Goal: Task Accomplishment & Management: Manage account settings

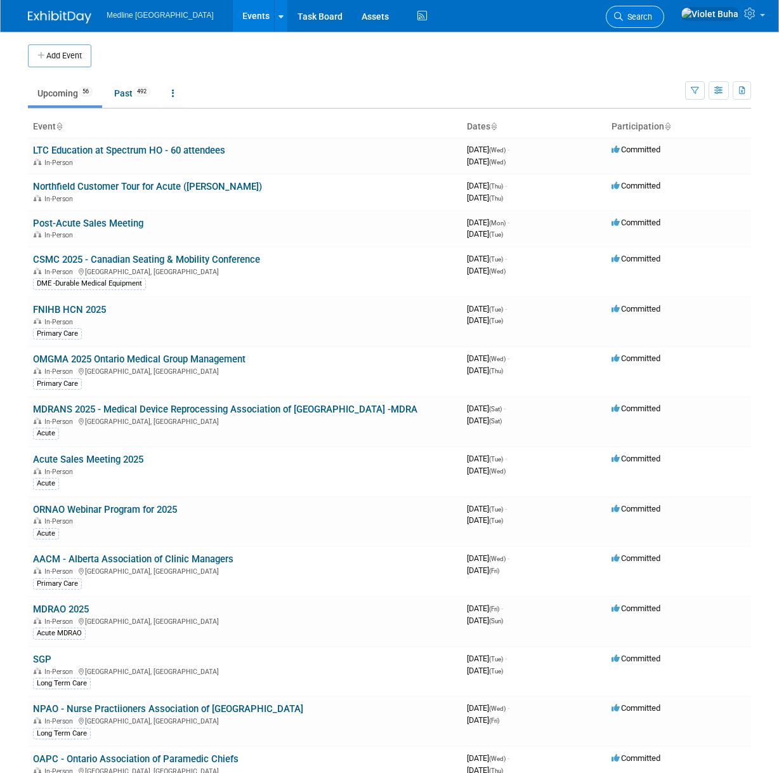
click at [652, 19] on span "Search" at bounding box center [637, 17] width 29 height 10
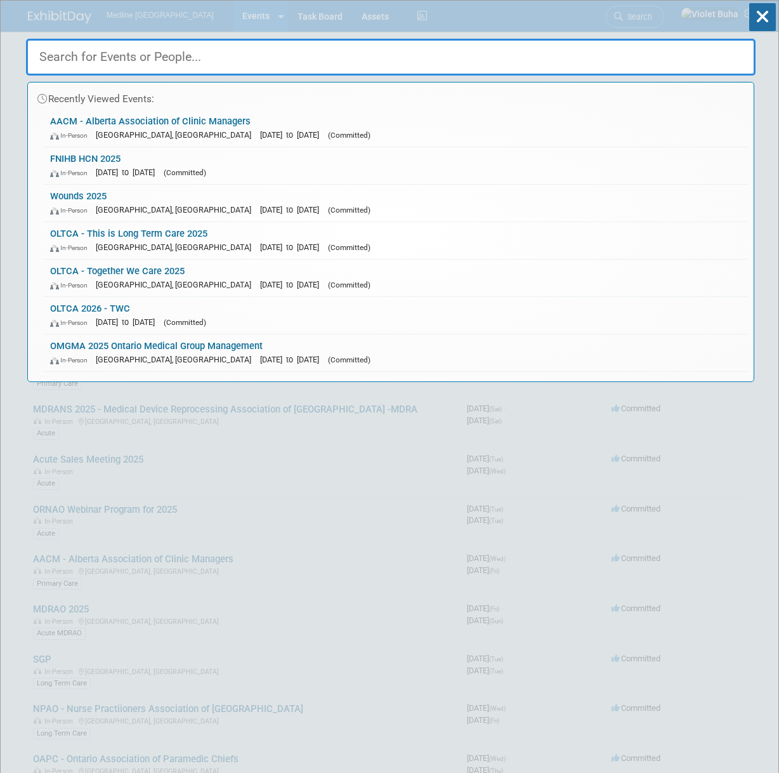
click at [231, 42] on input "text" at bounding box center [391, 57] width 730 height 37
click at [225, 59] on input "text" at bounding box center [391, 57] width 730 height 37
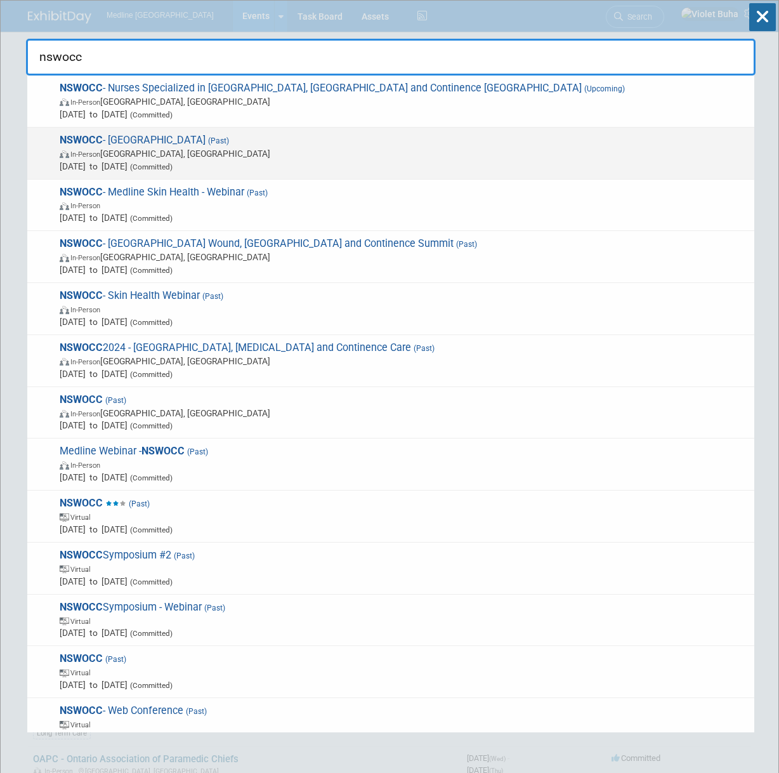
type input "nswocc"
click at [272, 145] on span "NSWOCC - Montreal (Past) In-Person Montréal, Canada May 22, 2025 to May 24, 202…" at bounding box center [402, 153] width 692 height 39
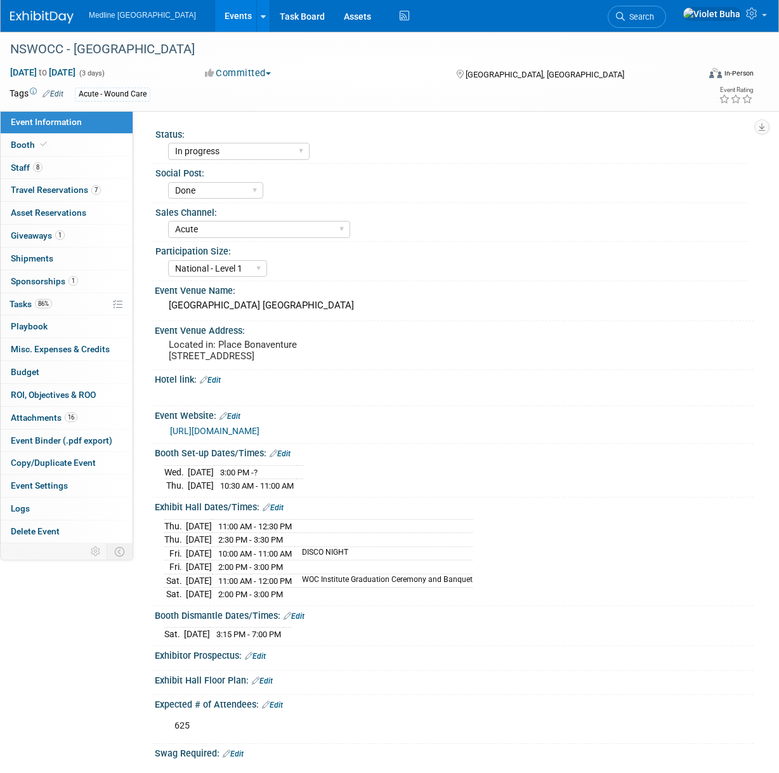
select select "In progress"
select select "Done"
select select "Acute"
select select "National - Level 1"
click at [73, 150] on link "Booth" at bounding box center [67, 145] width 132 height 22
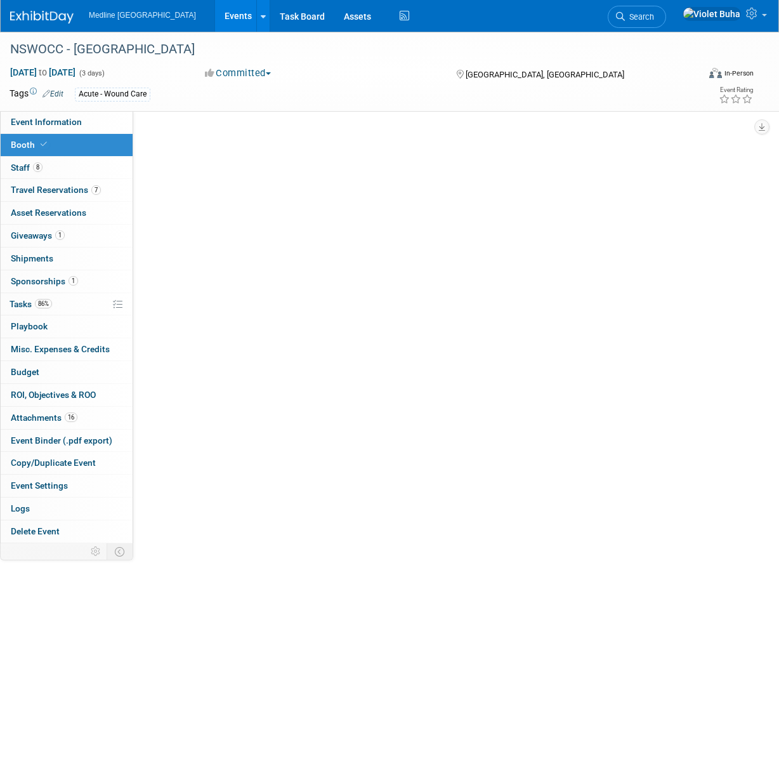
select select "6"
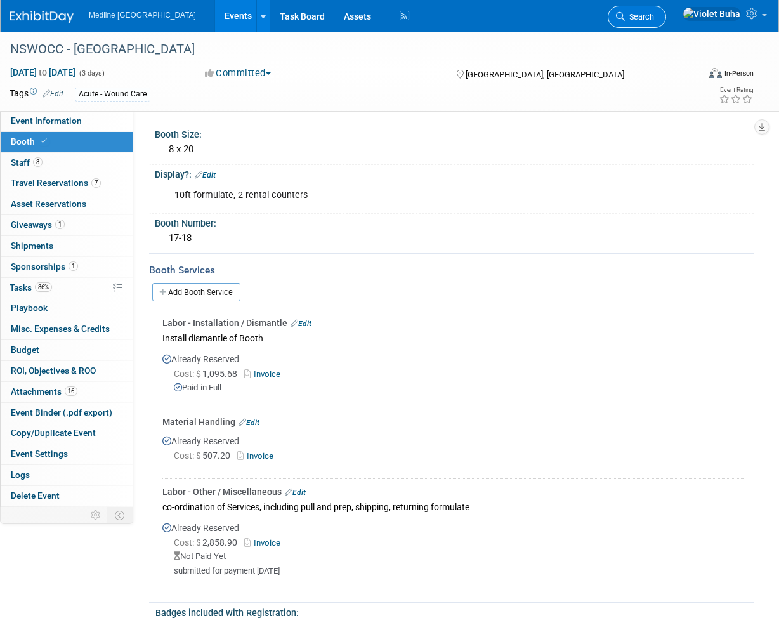
click at [654, 14] on span "Search" at bounding box center [639, 17] width 29 height 10
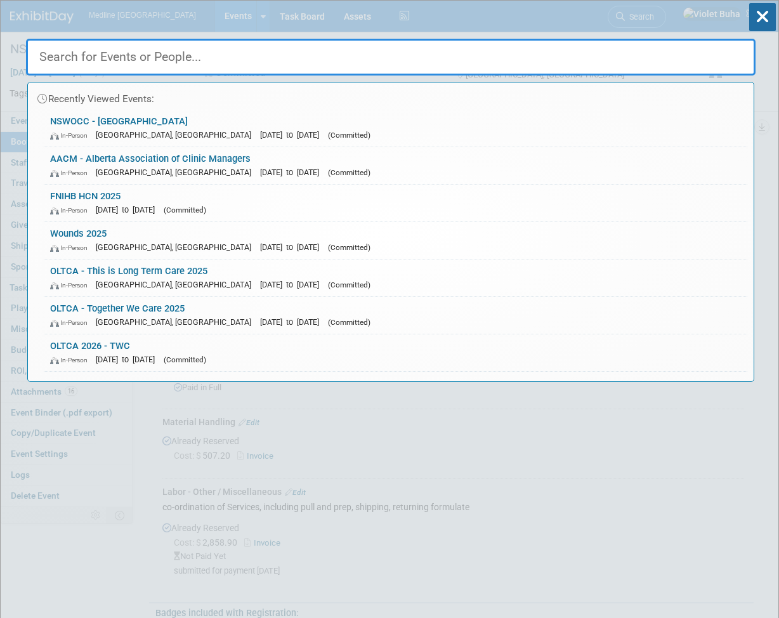
click at [539, 56] on input "text" at bounding box center [391, 57] width 730 height 37
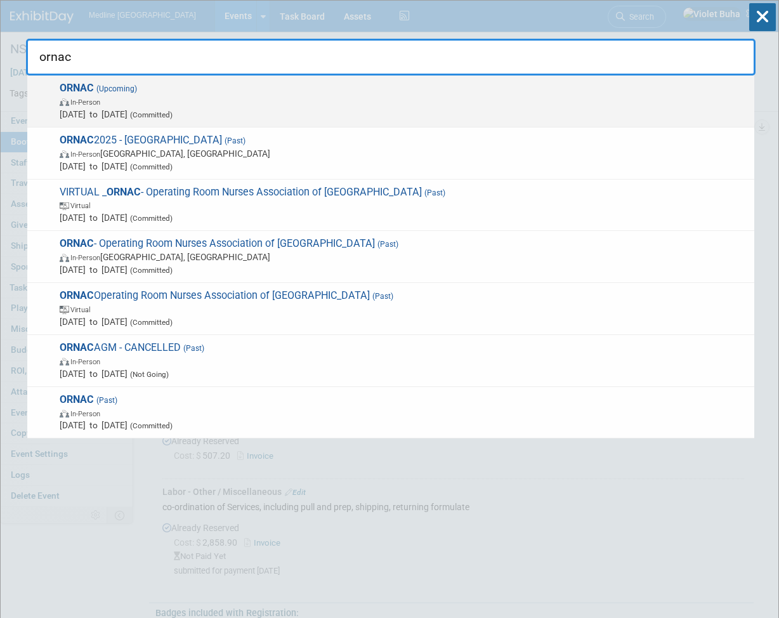
type input "ornac"
click at [234, 117] on span "Apr 21, 2027 to Apr 25, 2027 (Committed)" at bounding box center [404, 114] width 688 height 13
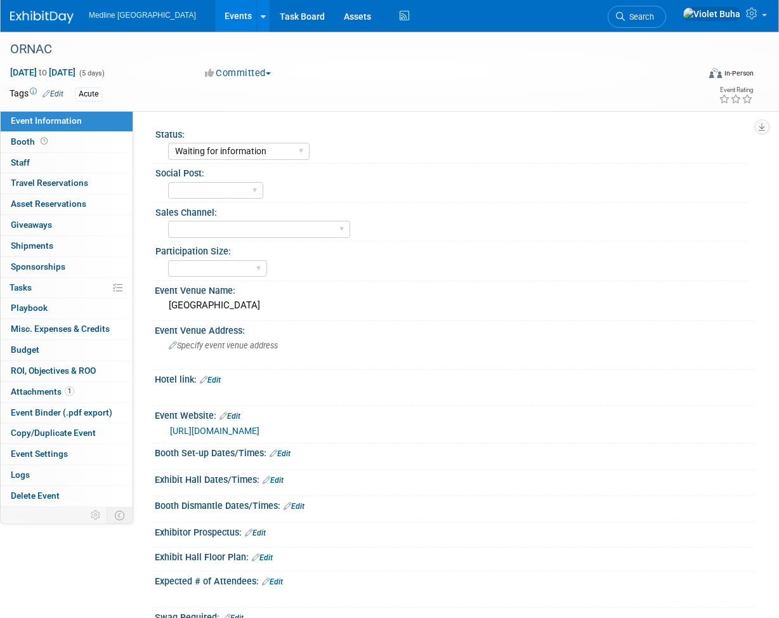
select select "Waiting for information"
click at [654, 16] on span "Search" at bounding box center [639, 17] width 29 height 10
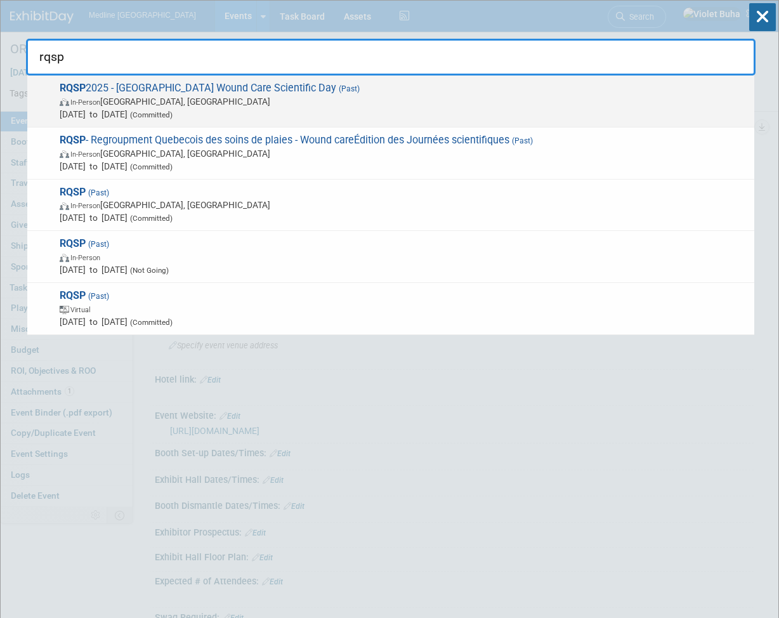
type input "rqsp"
click at [265, 114] on span "Apr 4, 2025 to Apr 5, 2025 (Committed)" at bounding box center [404, 114] width 688 height 13
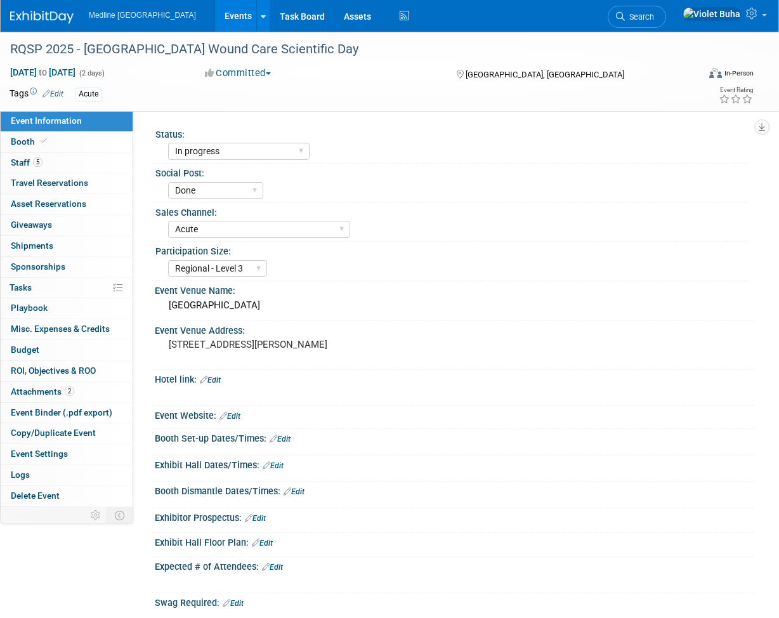
select select "In progress"
select select "Done"
select select "Acute"
select select "Regional - Level 3"
click at [51, 143] on link "Booth" at bounding box center [67, 142] width 132 height 20
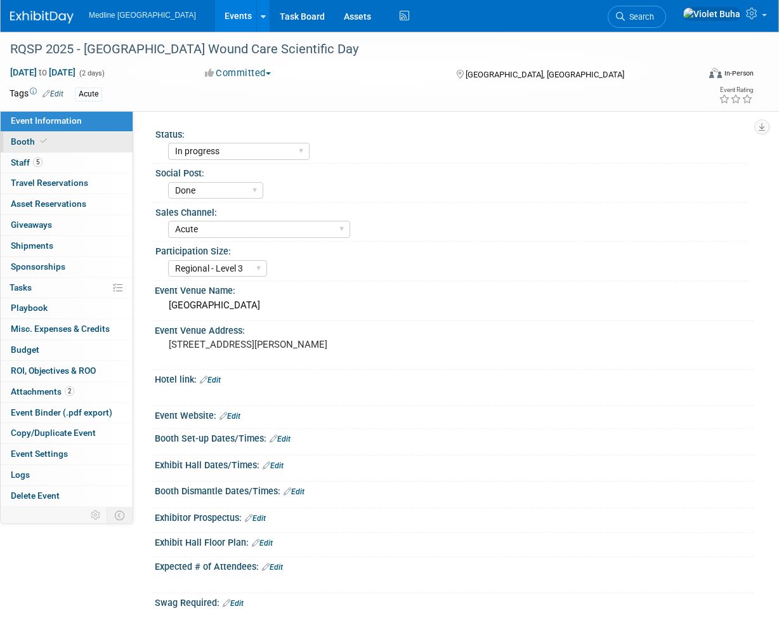
select select "3"
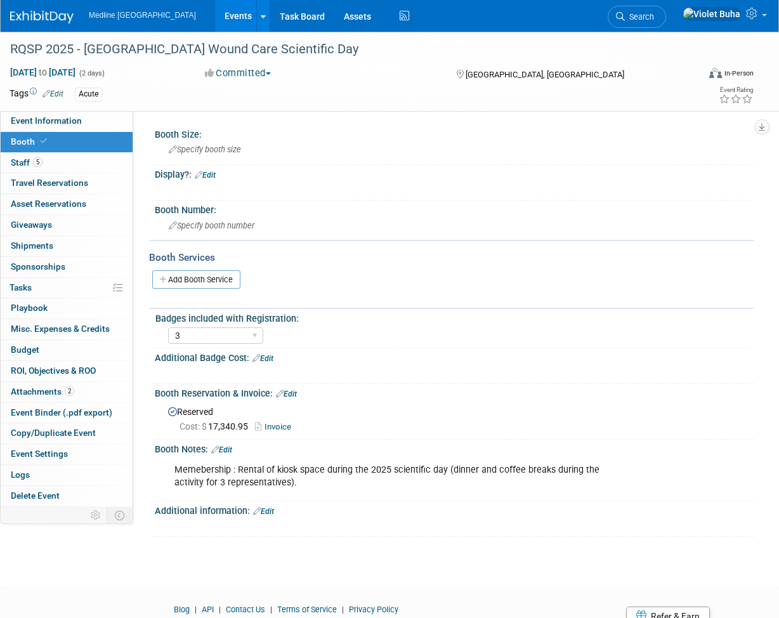
click at [281, 429] on link "Invoice" at bounding box center [276, 427] width 43 height 10
